Goal: Book appointment/travel/reservation

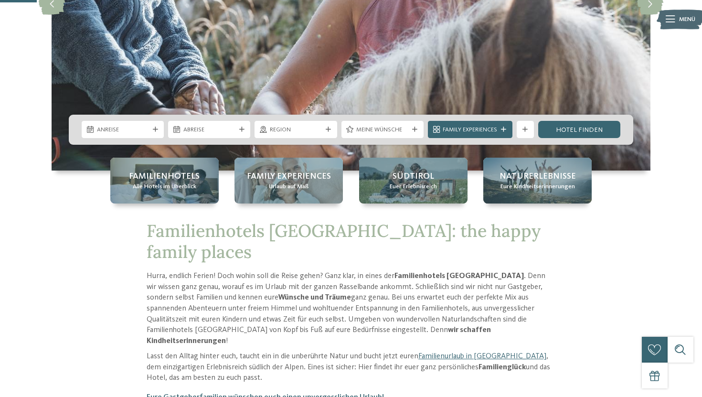
scroll to position [203, 0]
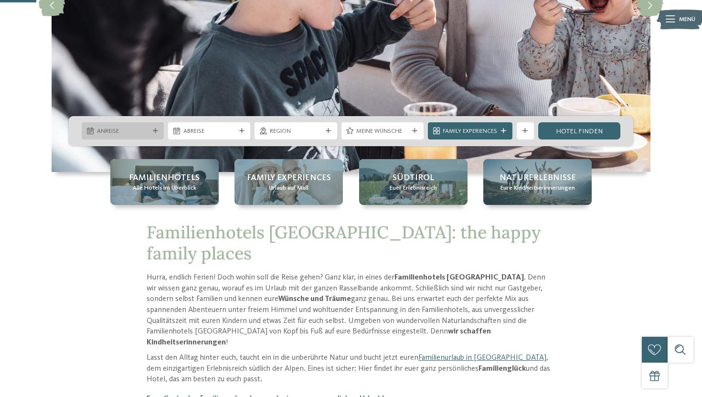
click at [140, 125] on div "Anreise" at bounding box center [123, 130] width 82 height 17
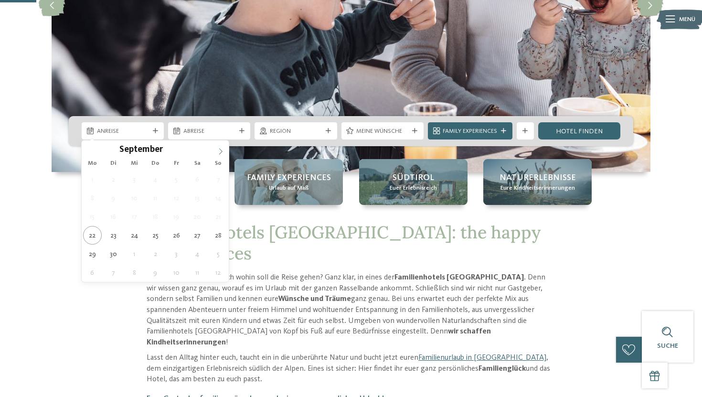
click at [219, 149] on icon at bounding box center [220, 151] width 7 height 7
type div "23.10.2025"
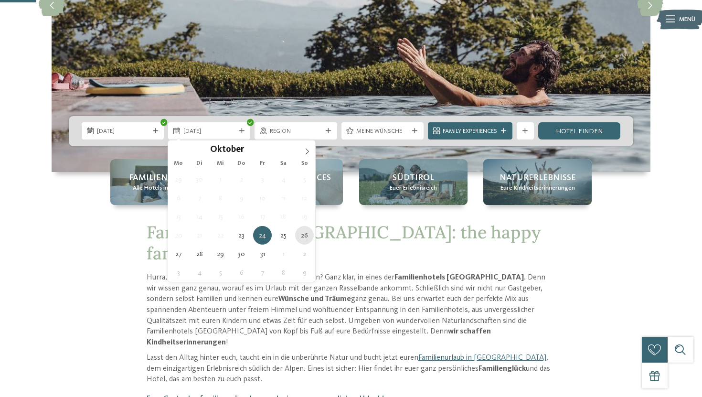
type div "26.10.2025"
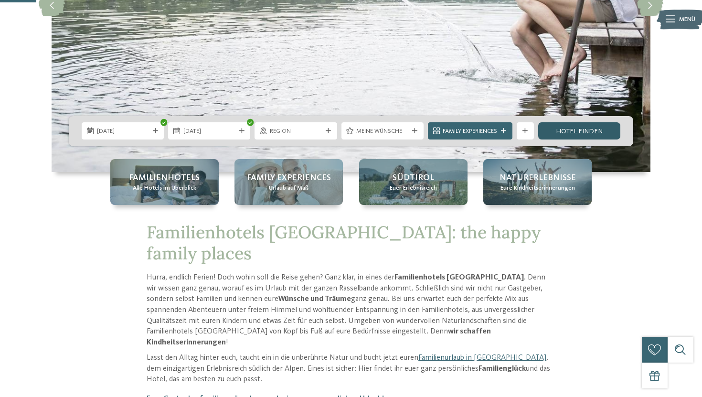
click at [571, 137] on link "Hotel finden" at bounding box center [579, 130] width 82 height 17
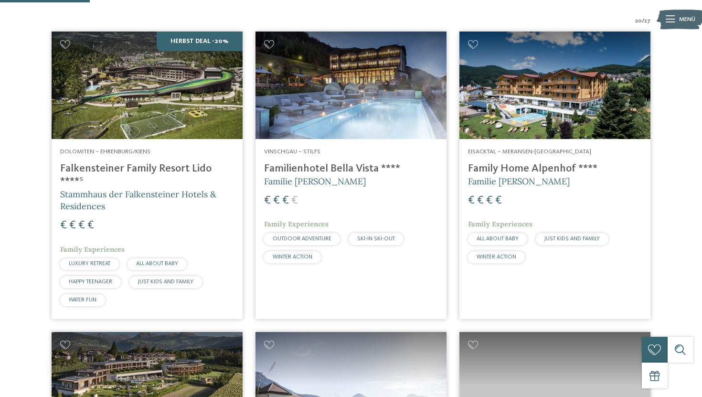
scroll to position [303, 0]
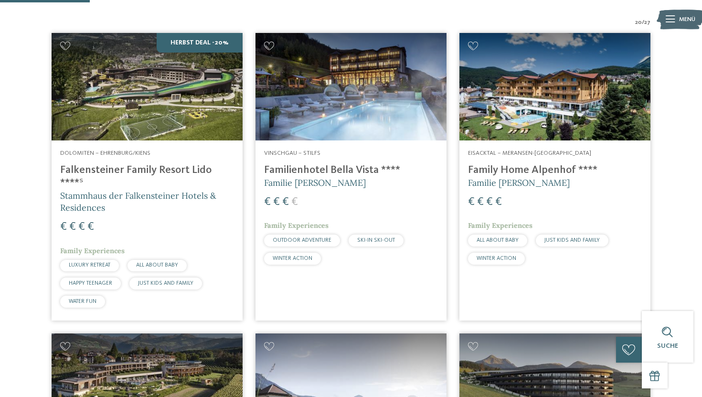
click at [169, 109] on img at bounding box center [147, 86] width 191 height 107
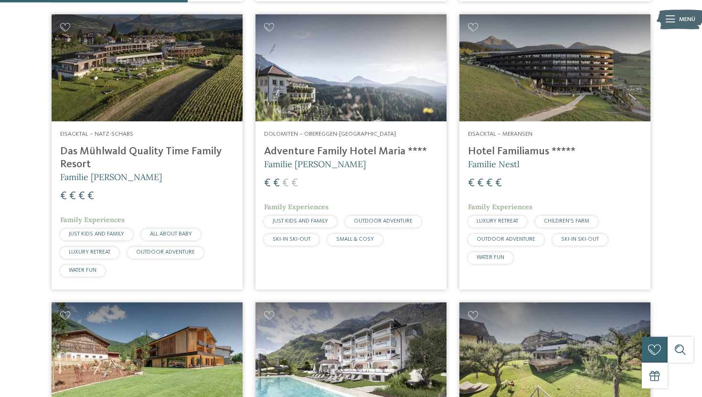
scroll to position [615, 0]
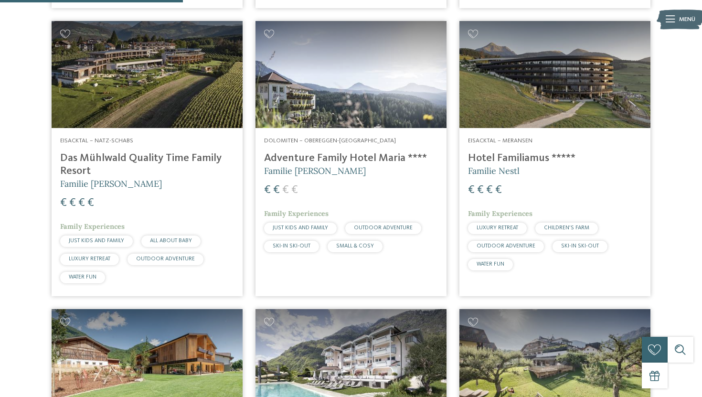
click at [352, 92] on img at bounding box center [350, 74] width 191 height 107
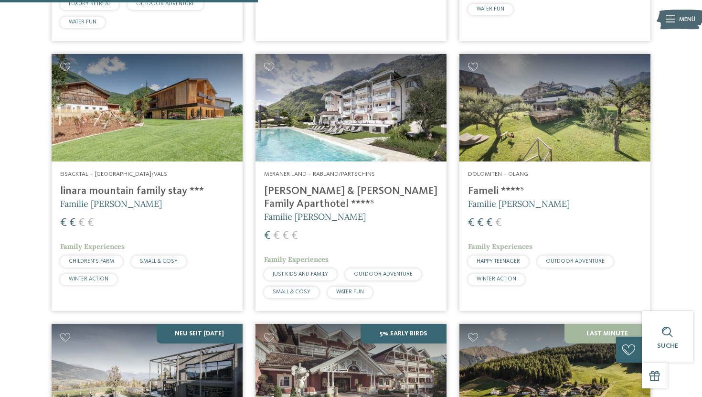
scroll to position [868, 0]
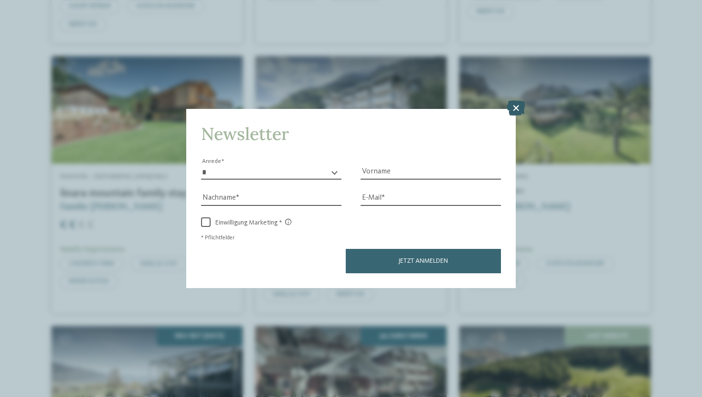
click at [509, 107] on icon at bounding box center [516, 107] width 19 height 15
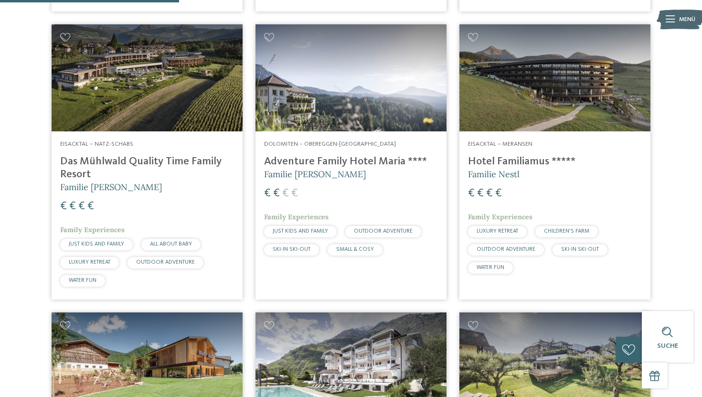
scroll to position [601, 0]
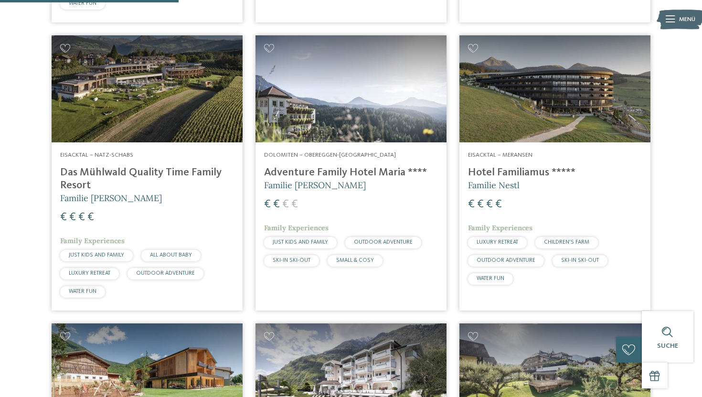
click at [509, 107] on img at bounding box center [554, 88] width 191 height 107
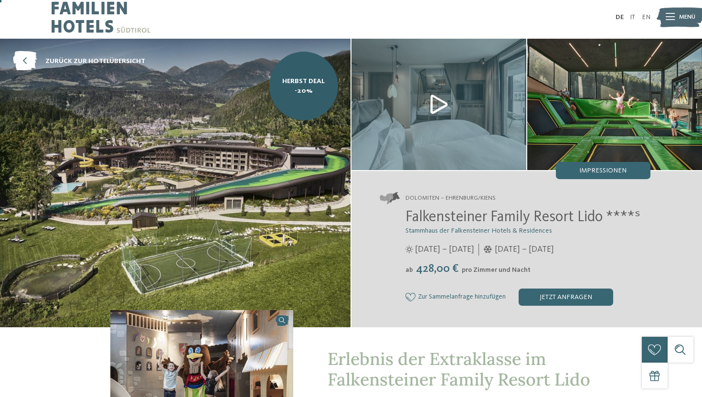
scroll to position [3, 0]
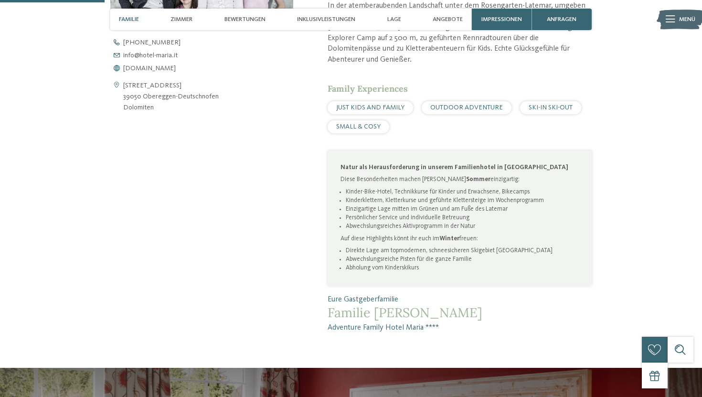
scroll to position [424, 0]
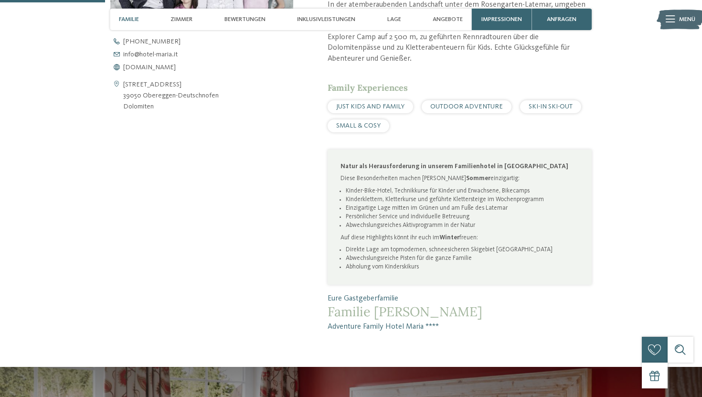
click at [360, 187] on li "Kinder-Bike-Hotel, Technikkurse für Kinder und Erwachsene, Bikecamps" at bounding box center [463, 191] width 234 height 9
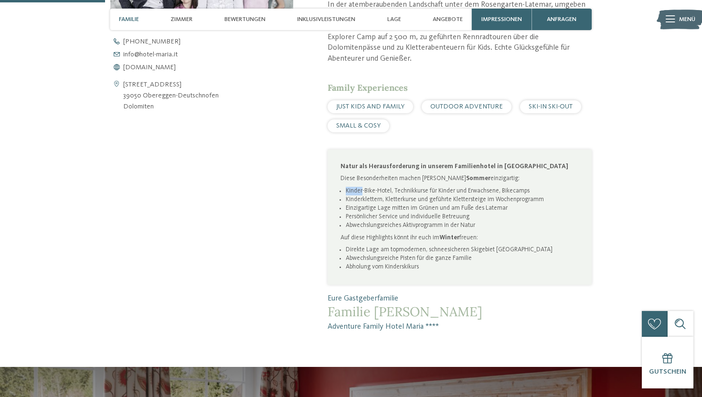
click at [360, 187] on li "Kinder-Bike-Hotel, Technikkurse für Kinder und Erwachsene, Bikecamps" at bounding box center [463, 191] width 234 height 9
click at [359, 195] on li "Kinderklettern, Kletterkurse und geführte Klettersteige im Wochenprogramm" at bounding box center [463, 199] width 234 height 9
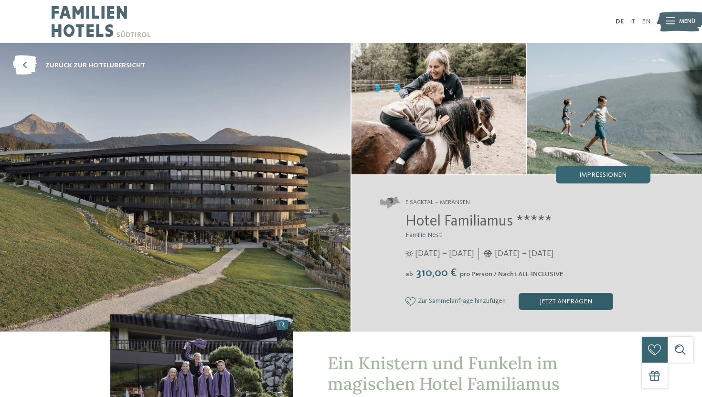
click at [543, 298] on div "jetzt anfragen" at bounding box center [566, 301] width 95 height 17
drag, startPoint x: 404, startPoint y: 227, endPoint x: 513, endPoint y: 230, distance: 109.4
click at [513, 230] on div "Hotel Familiamus ***** Familie Nestl [DATE] – [DATE] [DATE] – [DATE] ab" at bounding box center [515, 261] width 271 height 97
copy span "Hotel Familiamus"
